Goal: Task Accomplishment & Management: Complete application form

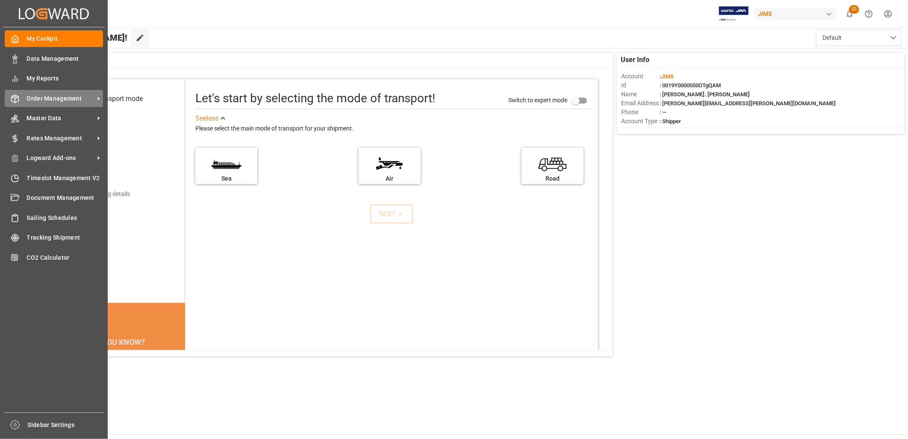
click at [45, 97] on span "Order Management" at bounding box center [61, 98] width 68 height 9
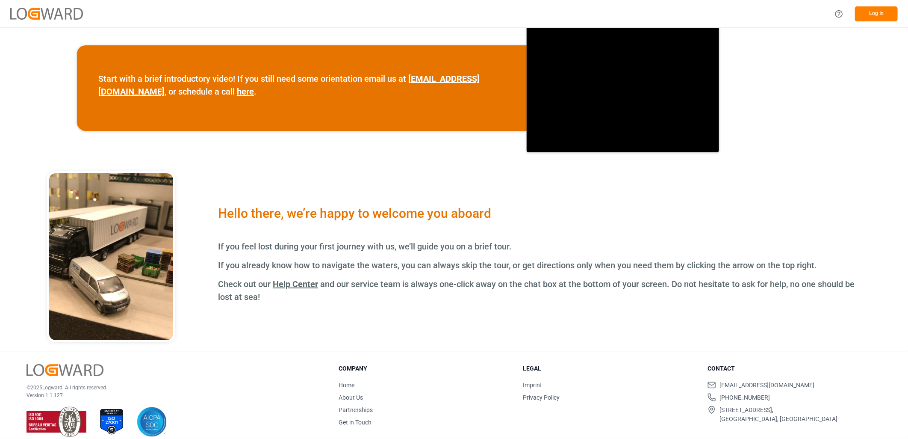
scroll to position [294, 0]
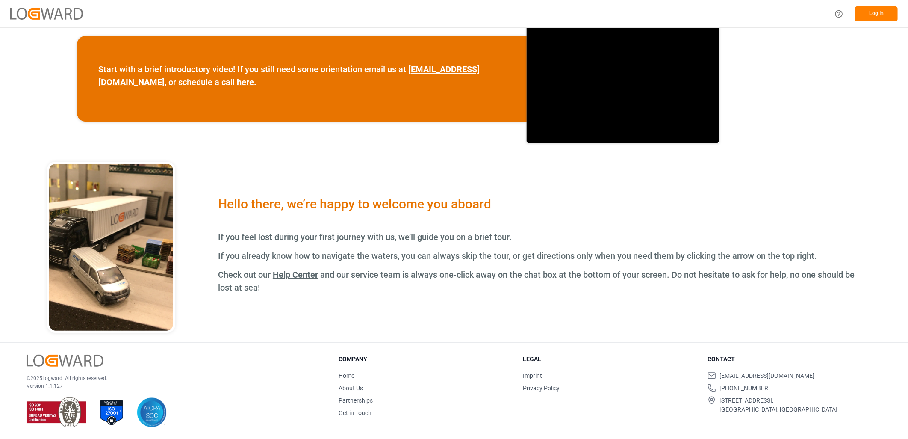
click at [878, 13] on button "Log In" at bounding box center [876, 13] width 43 height 15
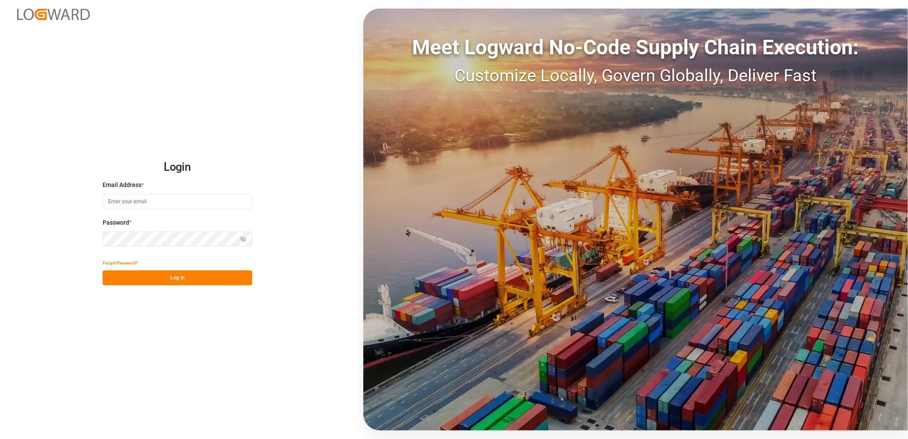
type input "lynne.st-jacques@jamindustries.com"
click at [164, 279] on button "Log In" at bounding box center [178, 277] width 150 height 15
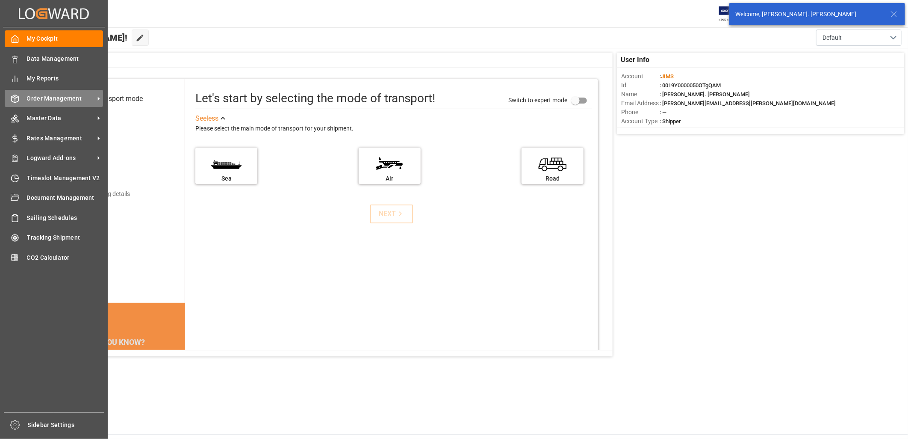
click at [39, 96] on span "Order Management" at bounding box center [61, 98] width 68 height 9
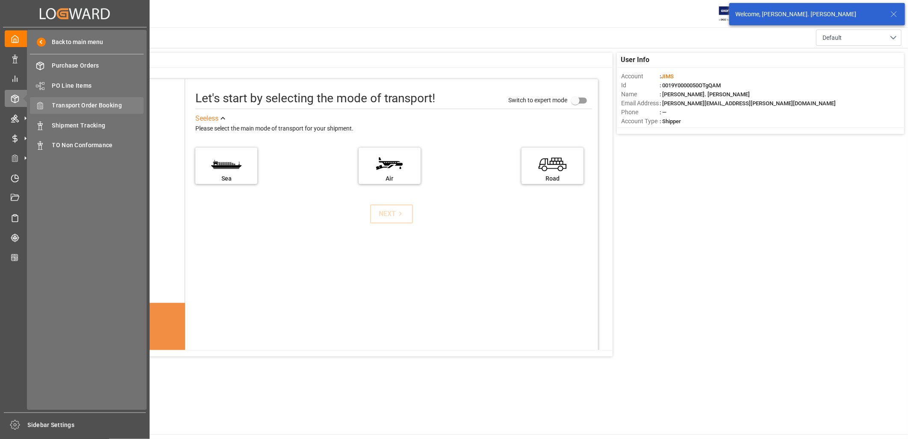
click at [82, 103] on span "Transport Order Booking" at bounding box center [98, 105] width 92 height 9
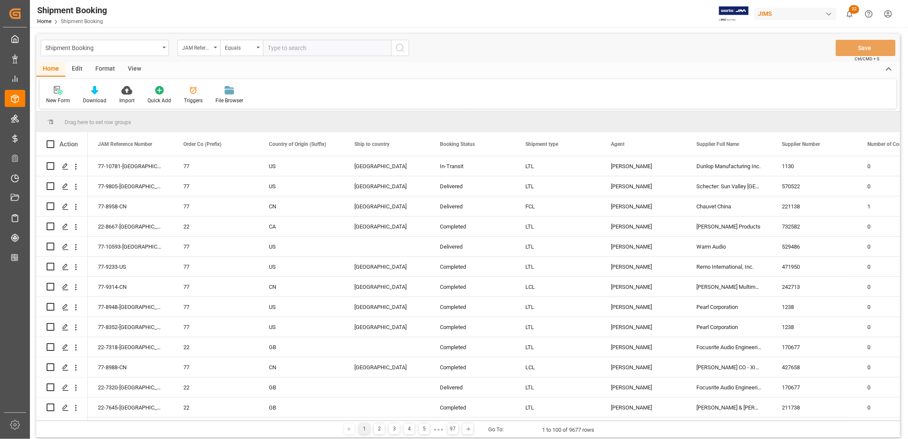
click at [59, 95] on div "New Form" at bounding box center [58, 95] width 37 height 19
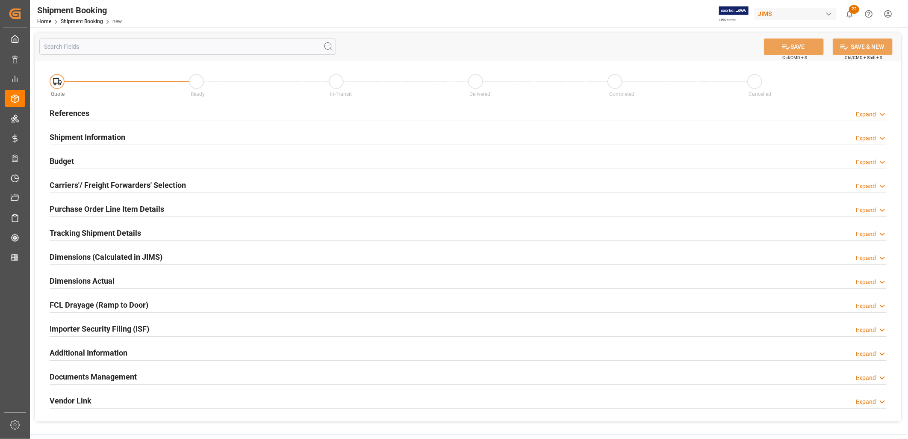
click at [74, 112] on h2 "References" at bounding box center [70, 113] width 40 height 12
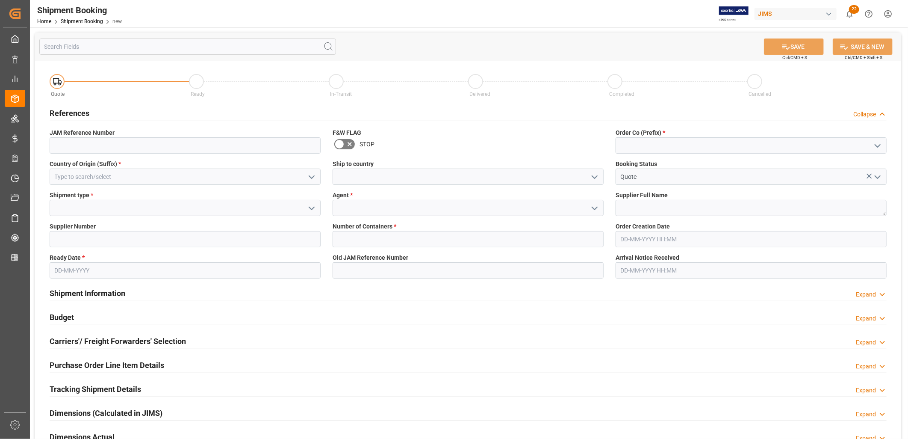
click at [880, 145] on icon "open menu" at bounding box center [878, 146] width 10 height 10
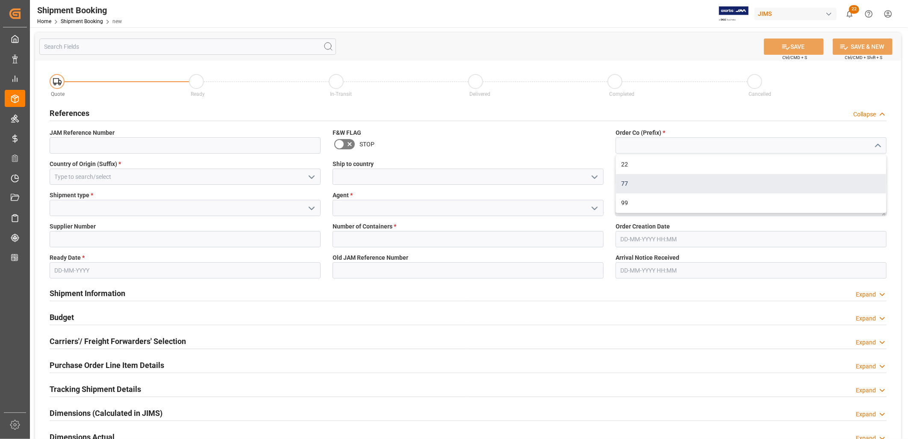
click at [628, 180] on div "77" at bounding box center [751, 183] width 270 height 19
type input "77"
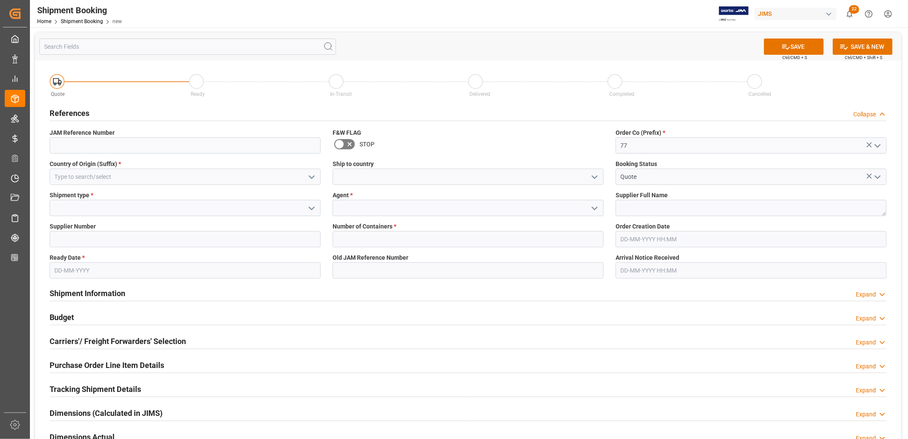
click at [595, 176] on icon "open menu" at bounding box center [595, 177] width 10 height 10
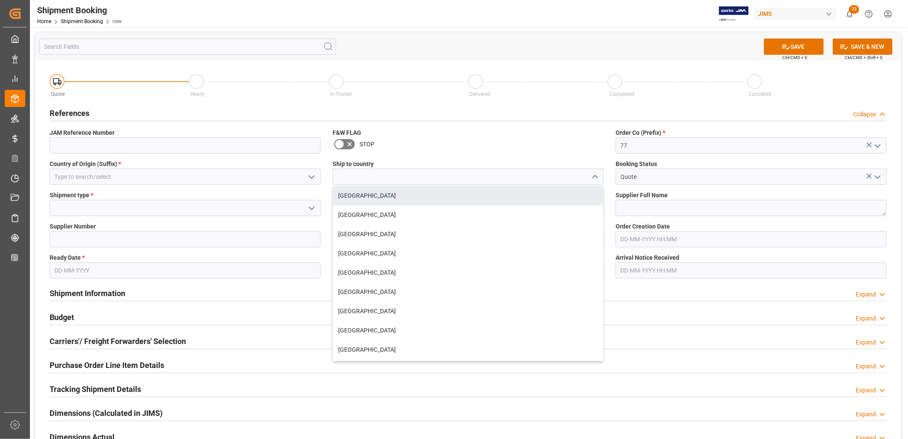
click at [354, 194] on div "[GEOGRAPHIC_DATA]" at bounding box center [468, 195] width 270 height 19
type input "[GEOGRAPHIC_DATA]"
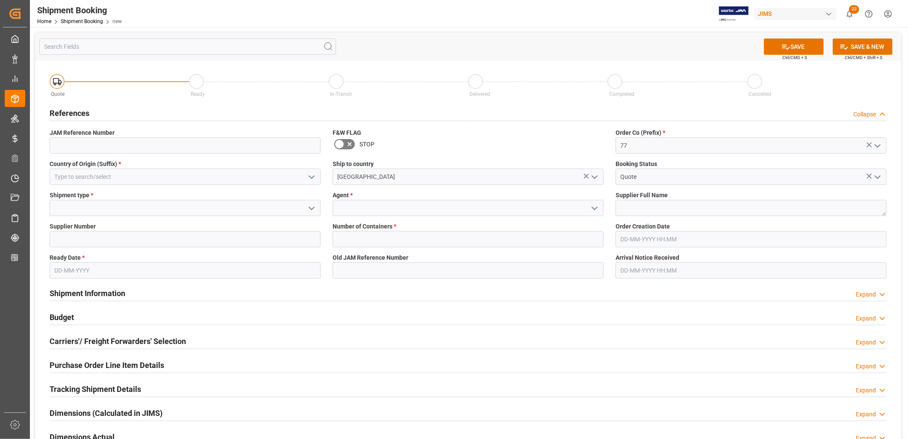
click at [593, 208] on icon "open menu" at bounding box center [595, 208] width 10 height 10
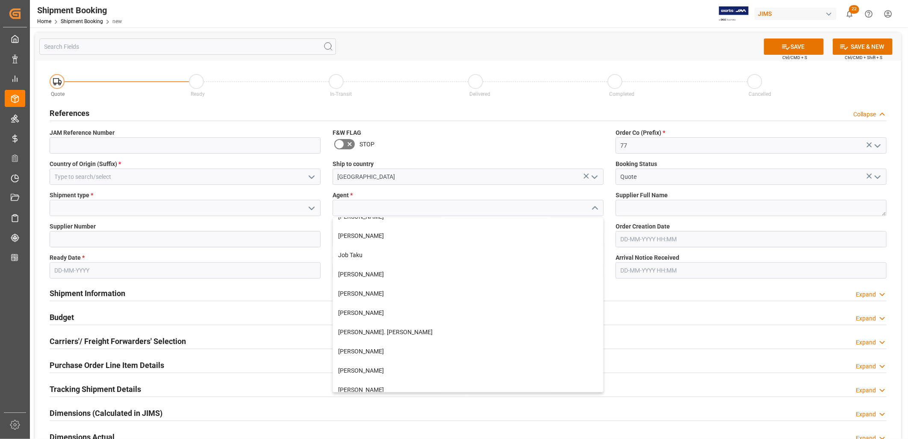
scroll to position [221, 0]
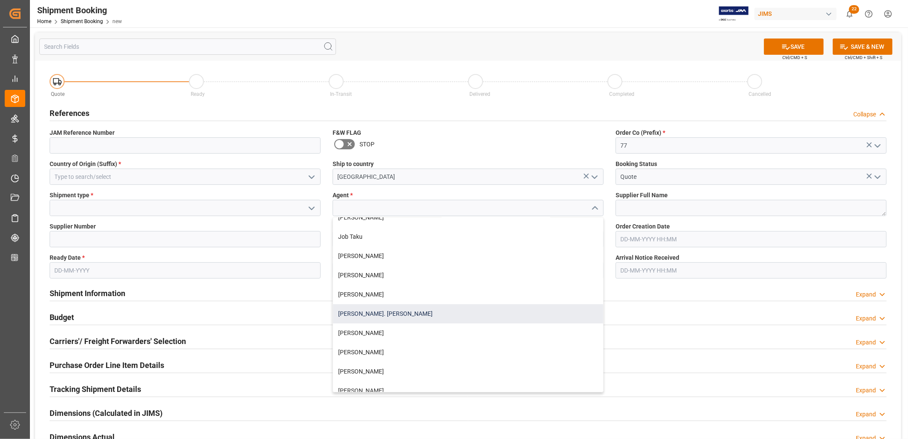
click at [378, 312] on div "[PERSON_NAME]. [PERSON_NAME]" at bounding box center [468, 313] width 270 height 19
type input "[PERSON_NAME]. [PERSON_NAME]"
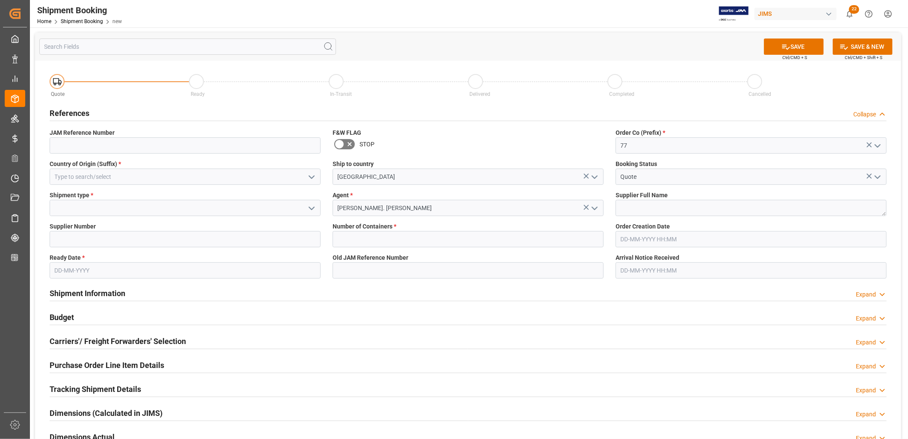
click at [310, 207] on icon "open menu" at bounding box center [312, 208] width 10 height 10
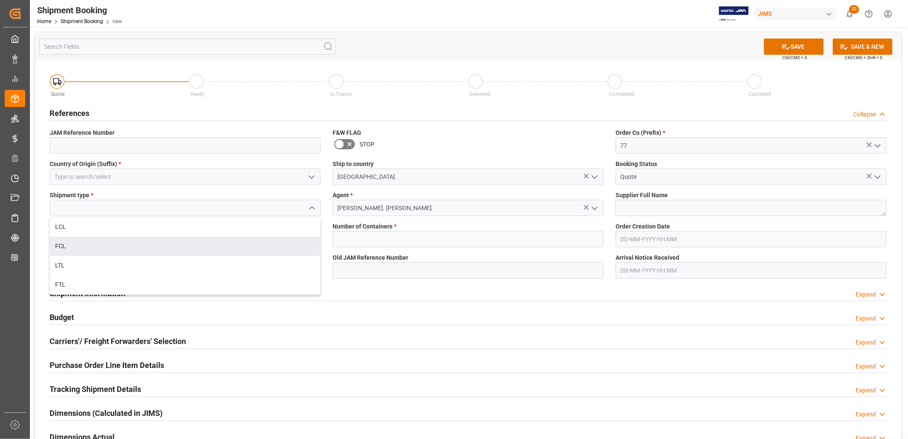
click at [62, 244] on div "FCL" at bounding box center [185, 245] width 270 height 19
type input "FCL"
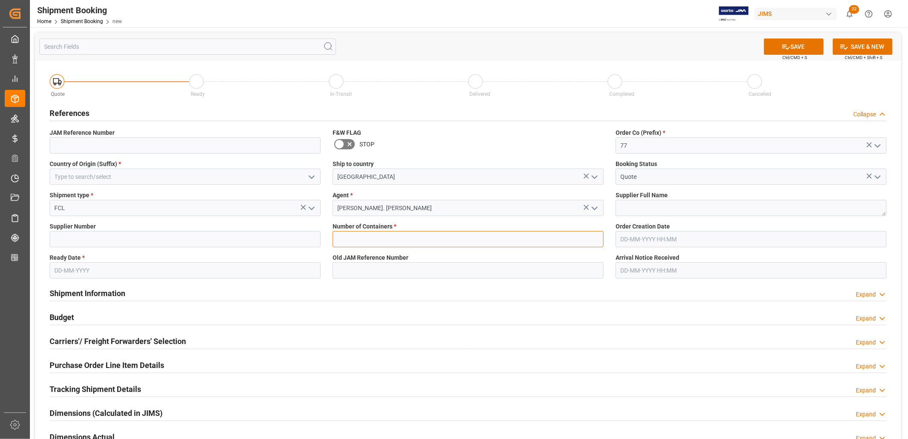
click at [339, 233] on input "text" at bounding box center [468, 239] width 271 height 16
type input "1"
click at [630, 207] on textarea at bounding box center [751, 208] width 271 height 16
type textarea "Soundking Group Co Ltd"
click at [69, 241] on input at bounding box center [185, 239] width 271 height 16
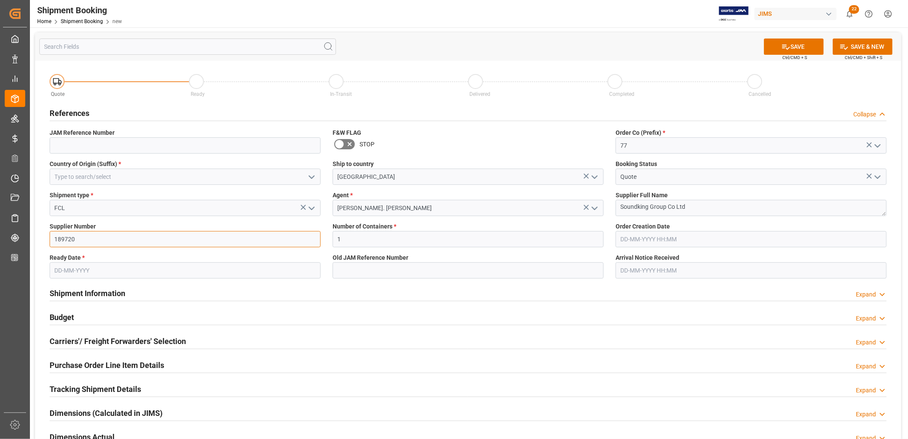
type input "189720"
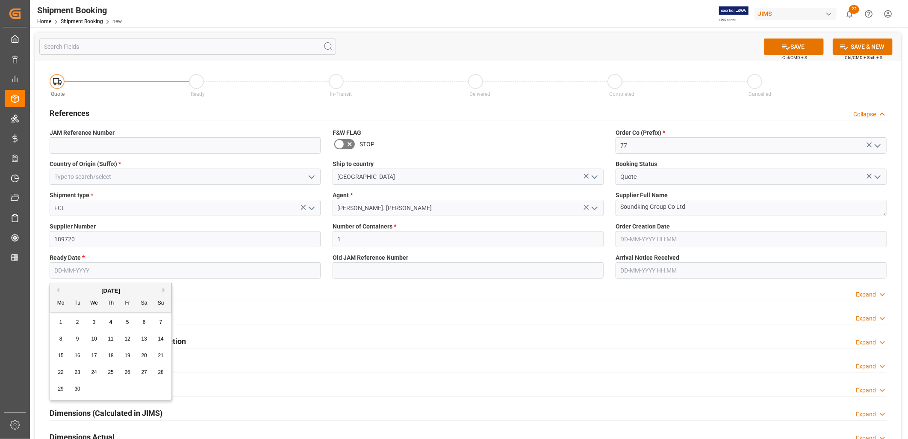
click at [76, 269] on input "text" at bounding box center [185, 270] width 271 height 16
click at [66, 271] on input "text" at bounding box center [185, 270] width 271 height 16
click at [63, 299] on div "Mo" at bounding box center [61, 303] width 11 height 11
click at [165, 291] on button "Next Month" at bounding box center [164, 289] width 5 height 5
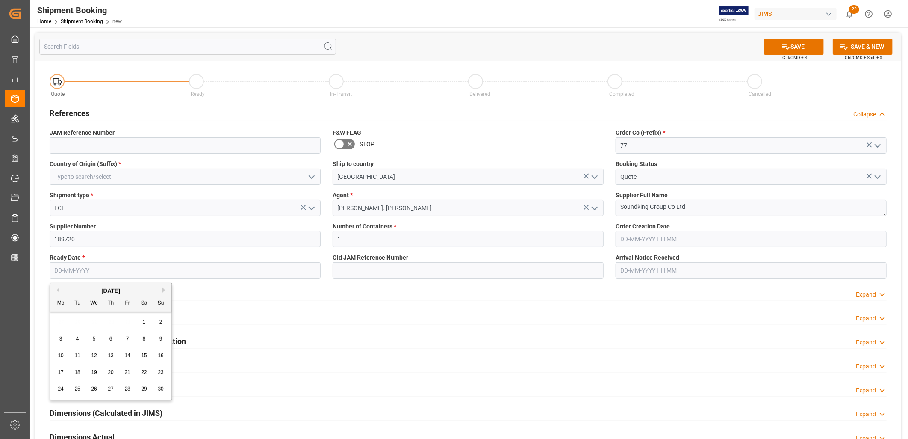
click at [77, 339] on span "4" at bounding box center [77, 339] width 3 height 6
type input "[DATE]"
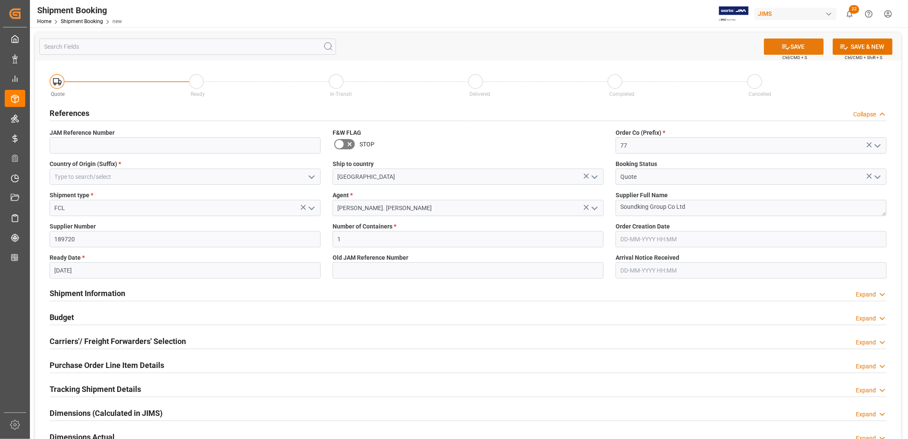
click at [796, 44] on button "SAVE" at bounding box center [794, 46] width 60 height 16
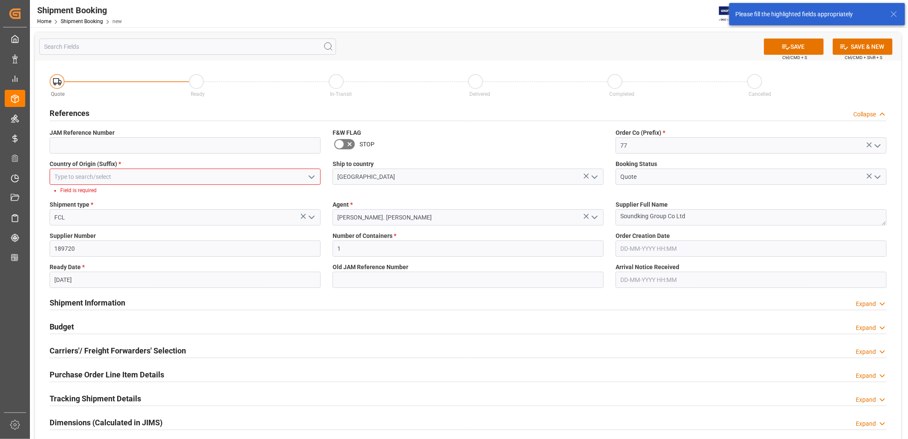
click at [90, 174] on input at bounding box center [185, 176] width 271 height 16
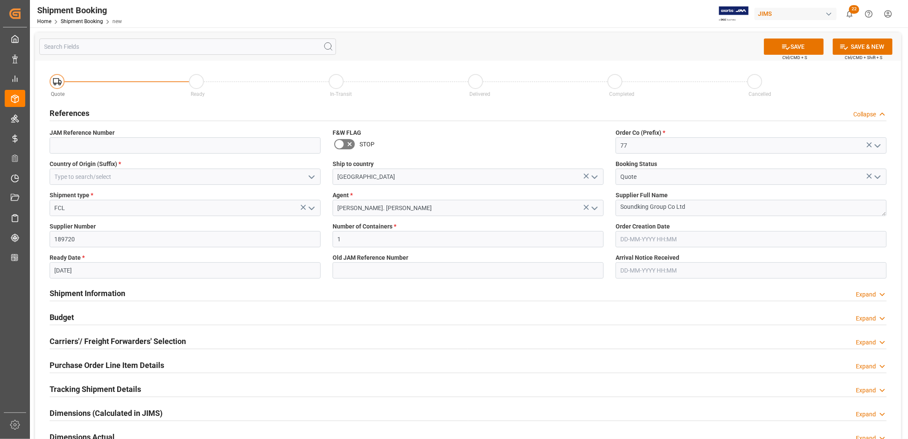
click at [312, 175] on icon "open menu" at bounding box center [312, 177] width 10 height 10
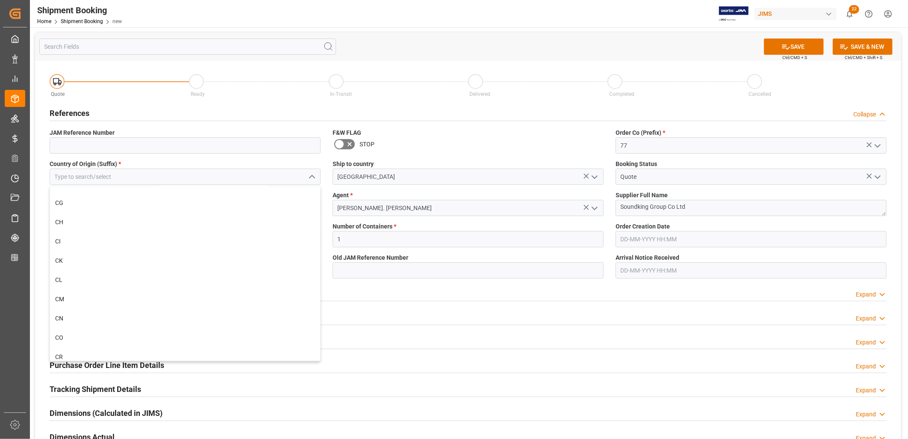
scroll to position [855, 0]
click at [65, 302] on div "CN" at bounding box center [185, 302] width 270 height 19
type input "CN"
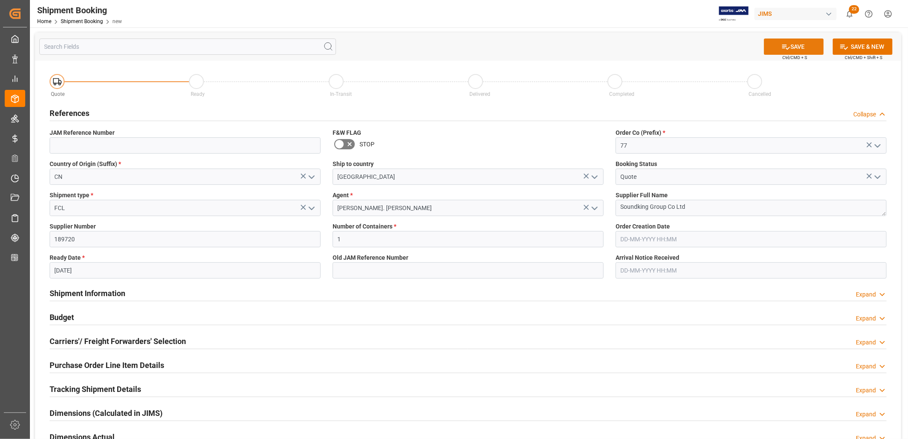
click at [796, 47] on button "SAVE" at bounding box center [794, 46] width 60 height 16
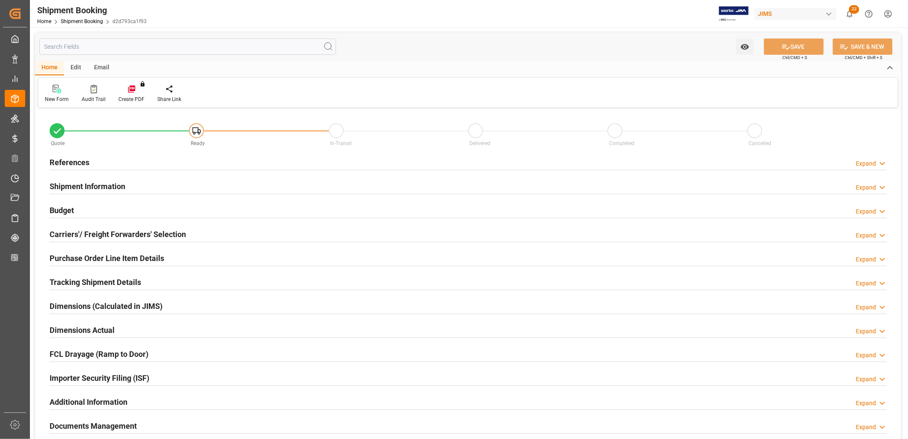
type input "1"
type input "[DATE]"
click at [78, 157] on h2 "References" at bounding box center [70, 162] width 40 height 12
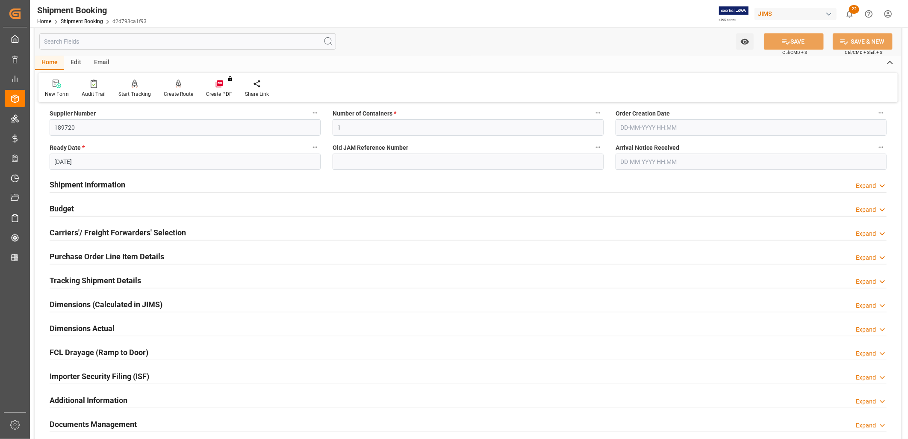
scroll to position [190, 0]
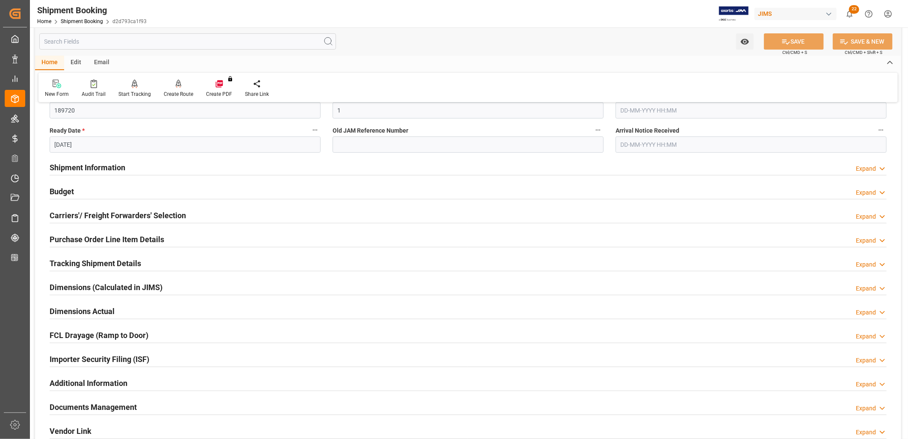
click at [124, 402] on h2 "Documents Management" at bounding box center [93, 407] width 87 height 12
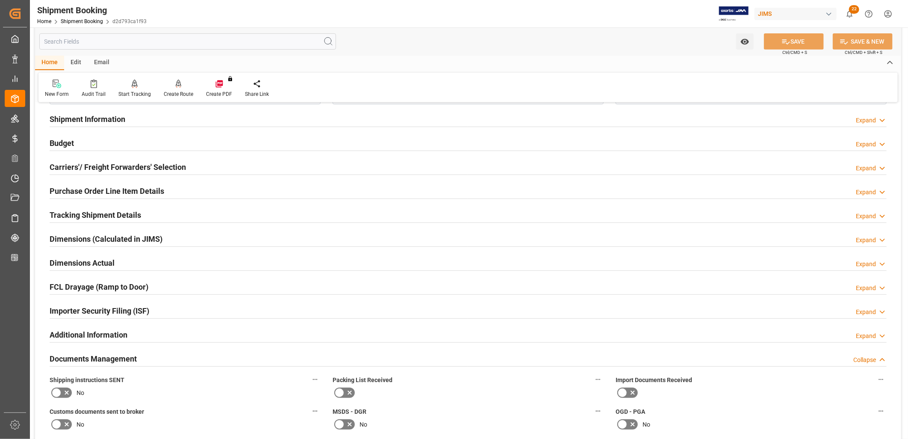
scroll to position [380, 0]
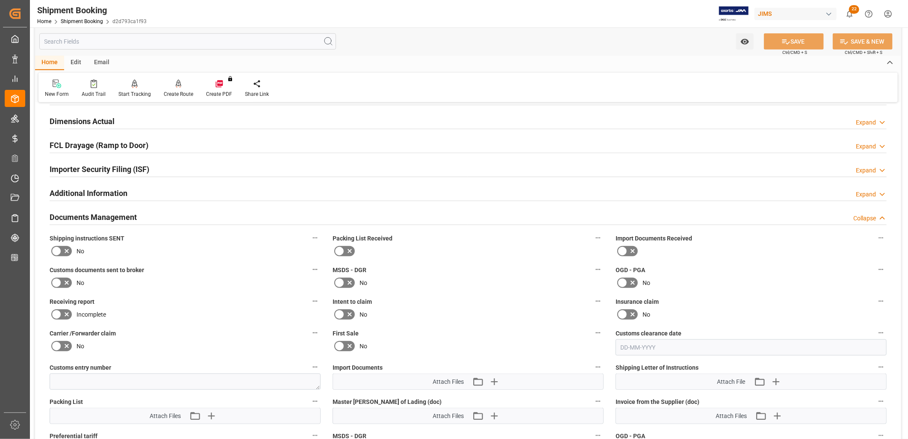
click at [338, 248] on icon at bounding box center [339, 251] width 10 height 10
click at [0, 0] on input "checkbox" at bounding box center [0, 0] width 0 height 0
click at [209, 412] on icon "button" at bounding box center [211, 416] width 14 height 14
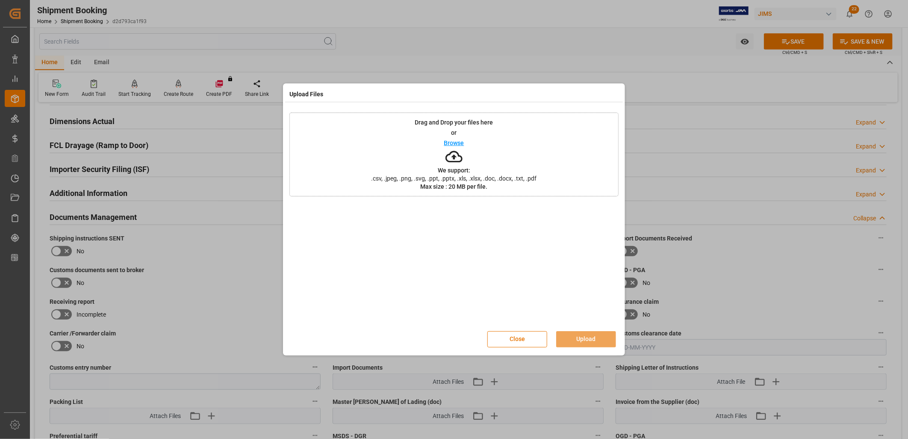
click at [458, 142] on p "Browse" at bounding box center [454, 143] width 20 height 6
click at [583, 334] on button "Upload" at bounding box center [586, 339] width 60 height 16
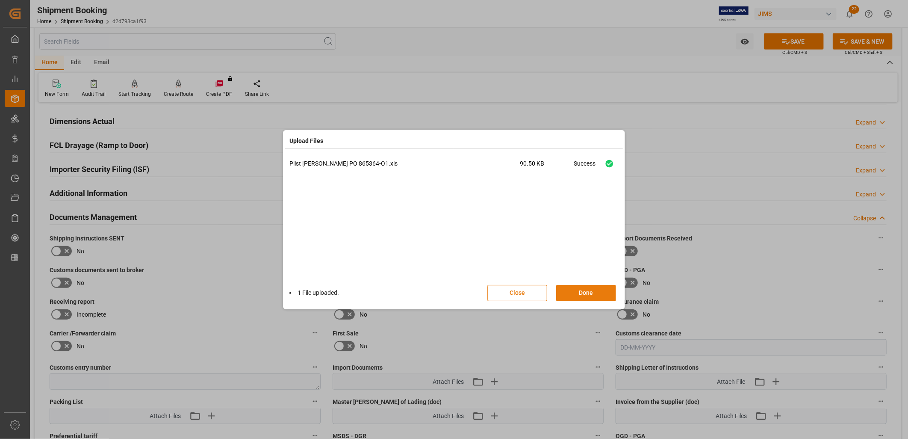
click at [587, 291] on button "Done" at bounding box center [586, 293] width 60 height 16
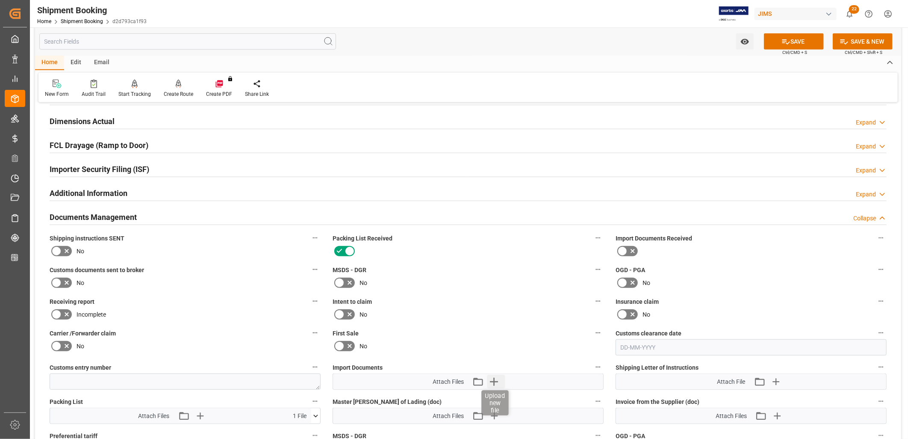
click at [493, 379] on icon "button" at bounding box center [494, 381] width 8 height 8
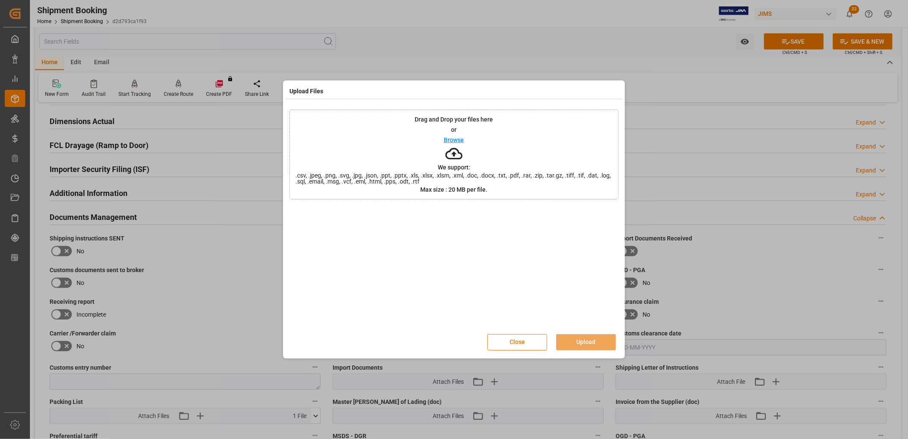
click at [455, 141] on p "Browse" at bounding box center [454, 140] width 20 height 6
click at [460, 140] on p "Browse" at bounding box center [454, 140] width 20 height 6
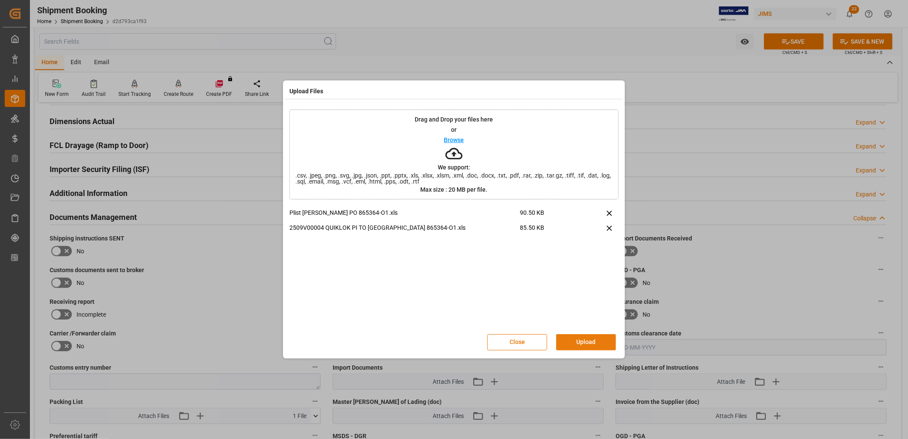
click at [601, 342] on button "Upload" at bounding box center [586, 342] width 60 height 16
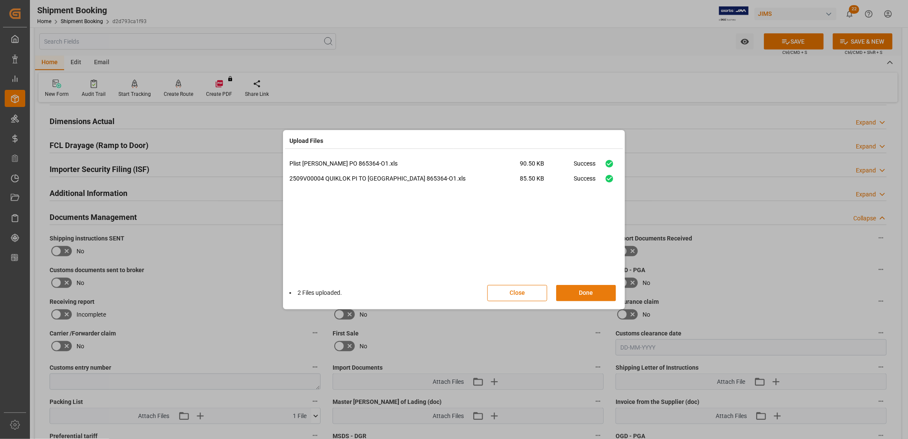
click at [586, 293] on button "Done" at bounding box center [586, 293] width 60 height 16
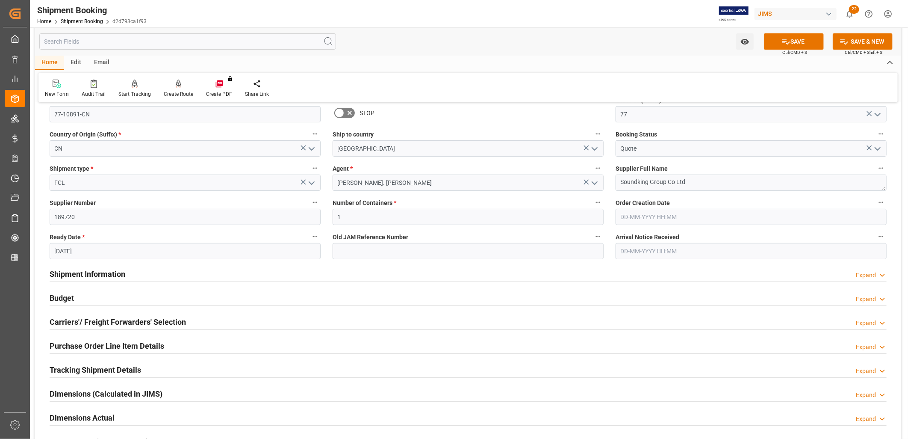
scroll to position [0, 0]
